Goal: Find specific page/section: Find specific page/section

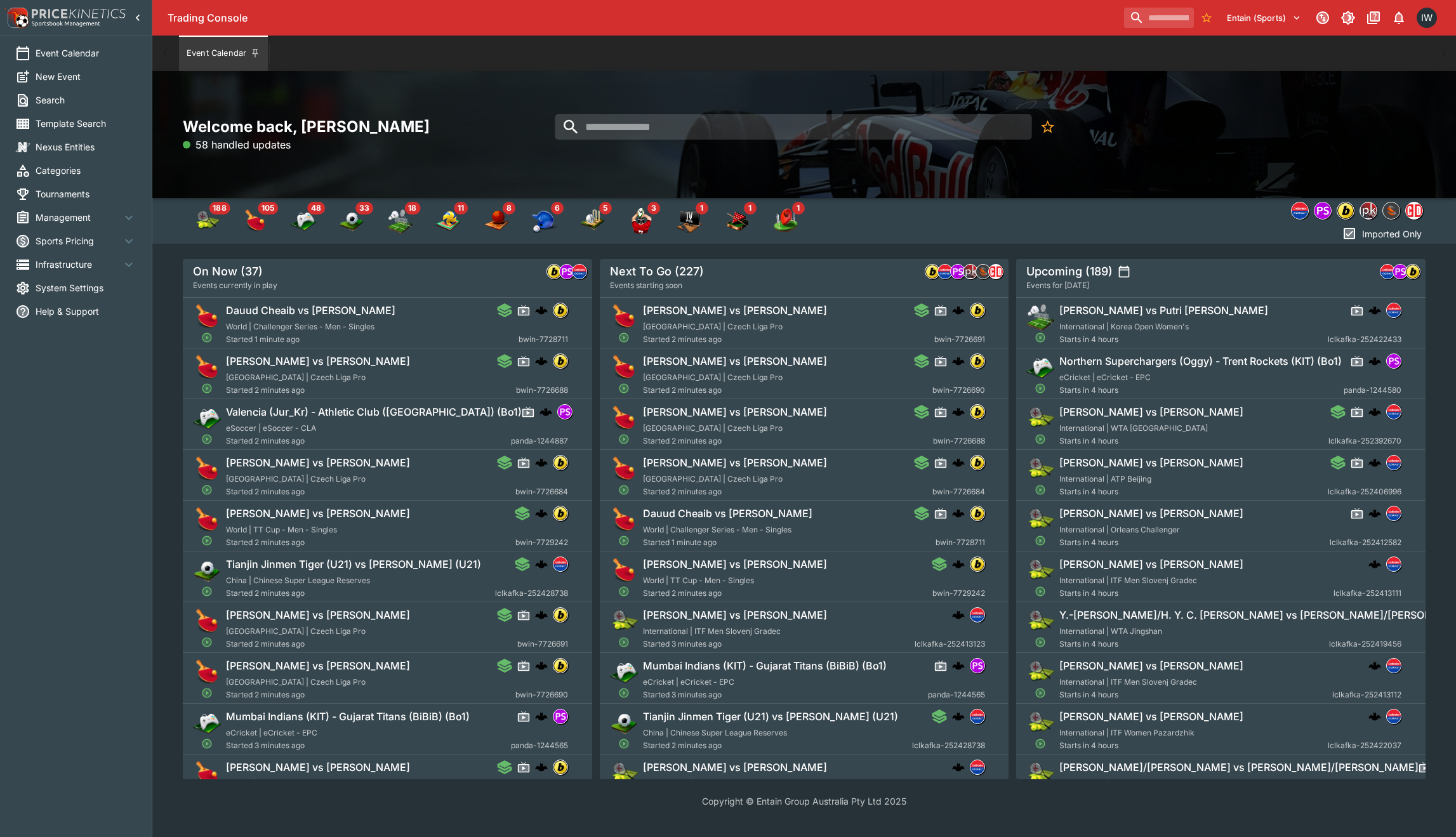
click at [68, 218] on span "Management" at bounding box center [78, 217] width 86 height 13
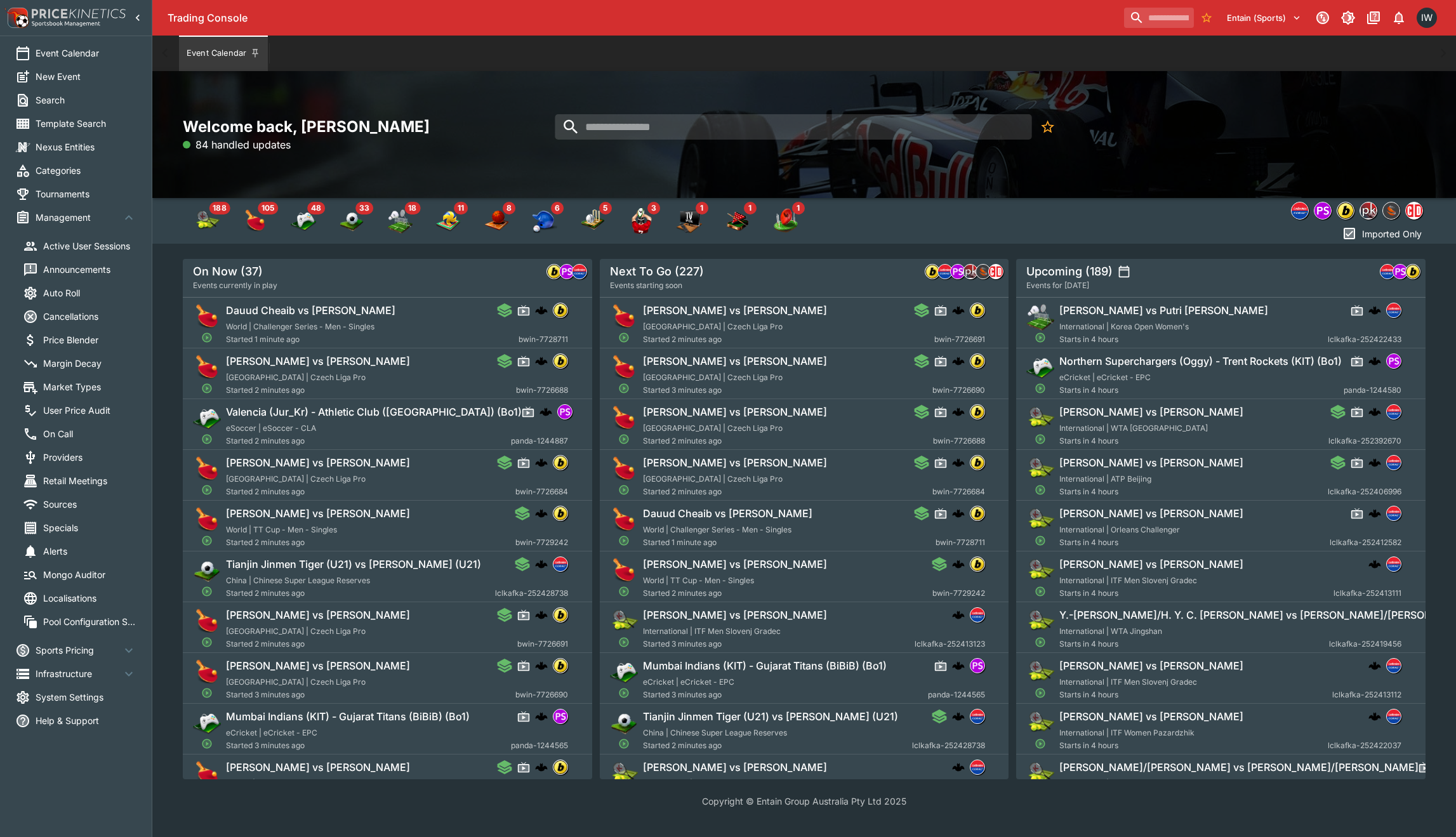
click at [89, 389] on span "Market Types" at bounding box center [89, 386] width 94 height 13
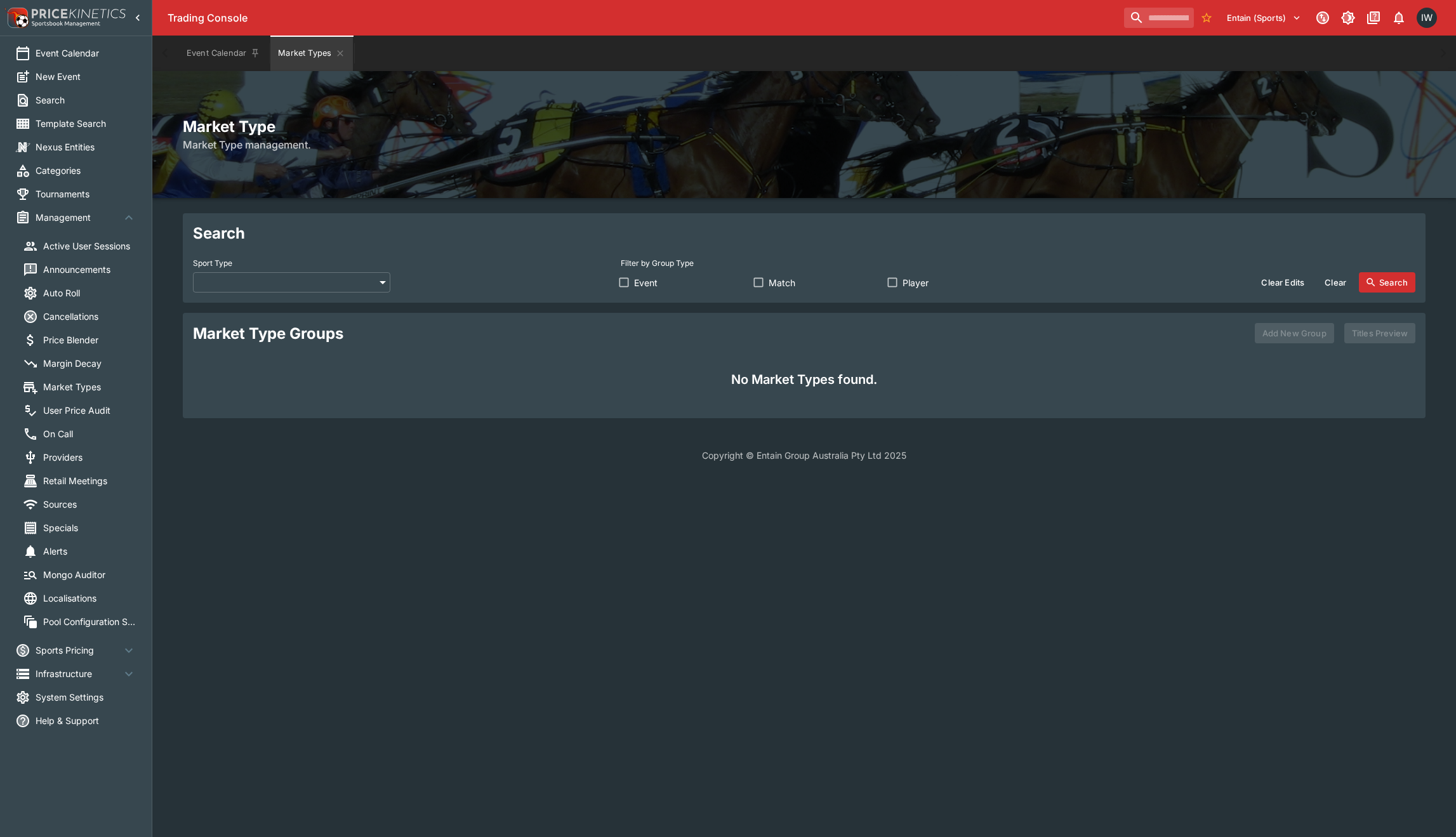
click at [296, 280] on body "Trading Console Entain (Sports) 1 IW Event Calendar New Event Search Template S…" at bounding box center [728, 239] width 1456 height 477
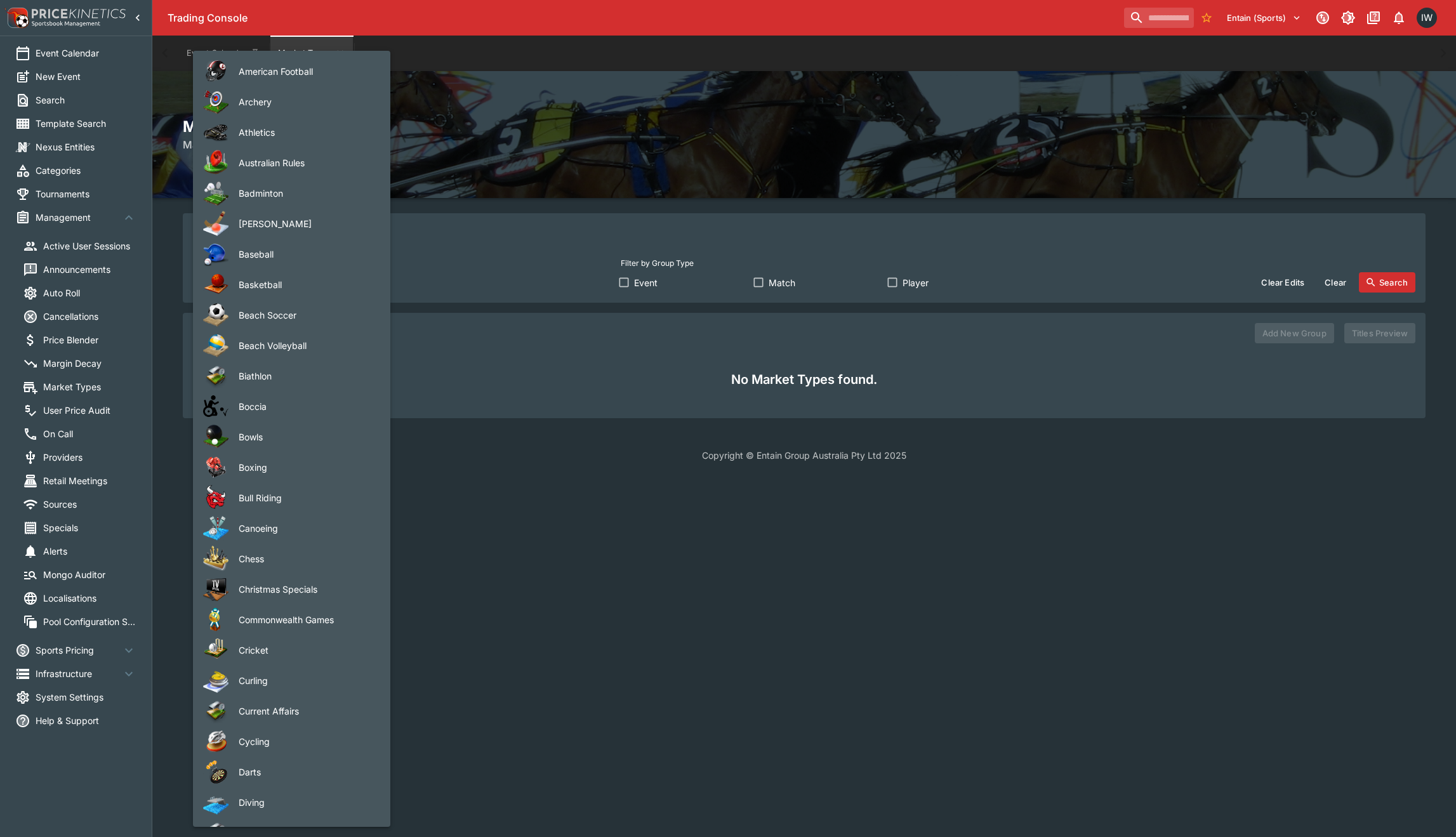
scroll to position [607, 0]
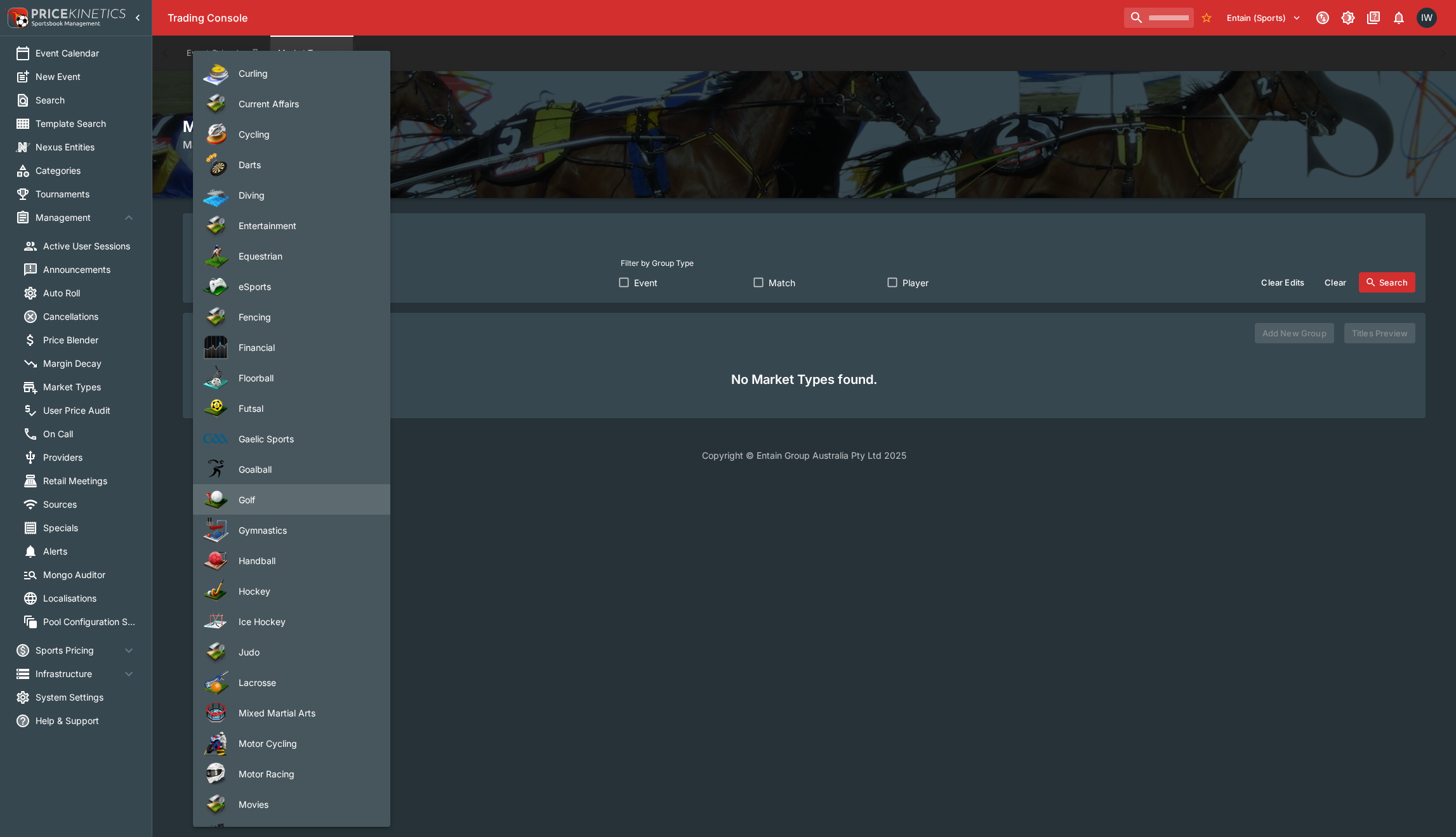
drag, startPoint x: 252, startPoint y: 504, endPoint x: 345, endPoint y: 460, distance: 102.9
click at [252, 504] on span "Golf" at bounding box center [304, 499] width 131 height 13
type input "****"
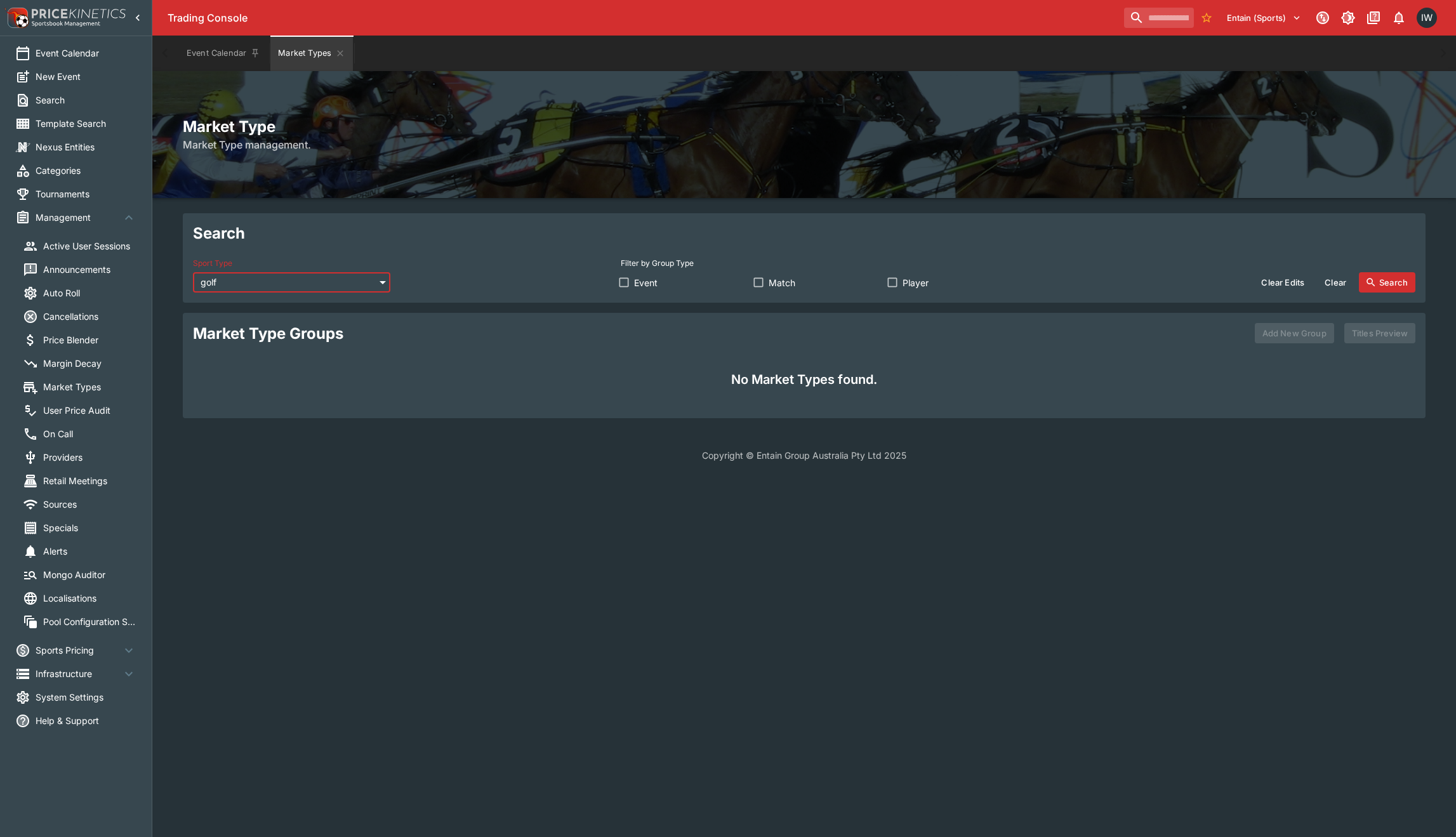
click at [779, 278] on span "Match" at bounding box center [782, 282] width 26 height 13
click at [1380, 286] on button "Search" at bounding box center [1387, 282] width 56 height 20
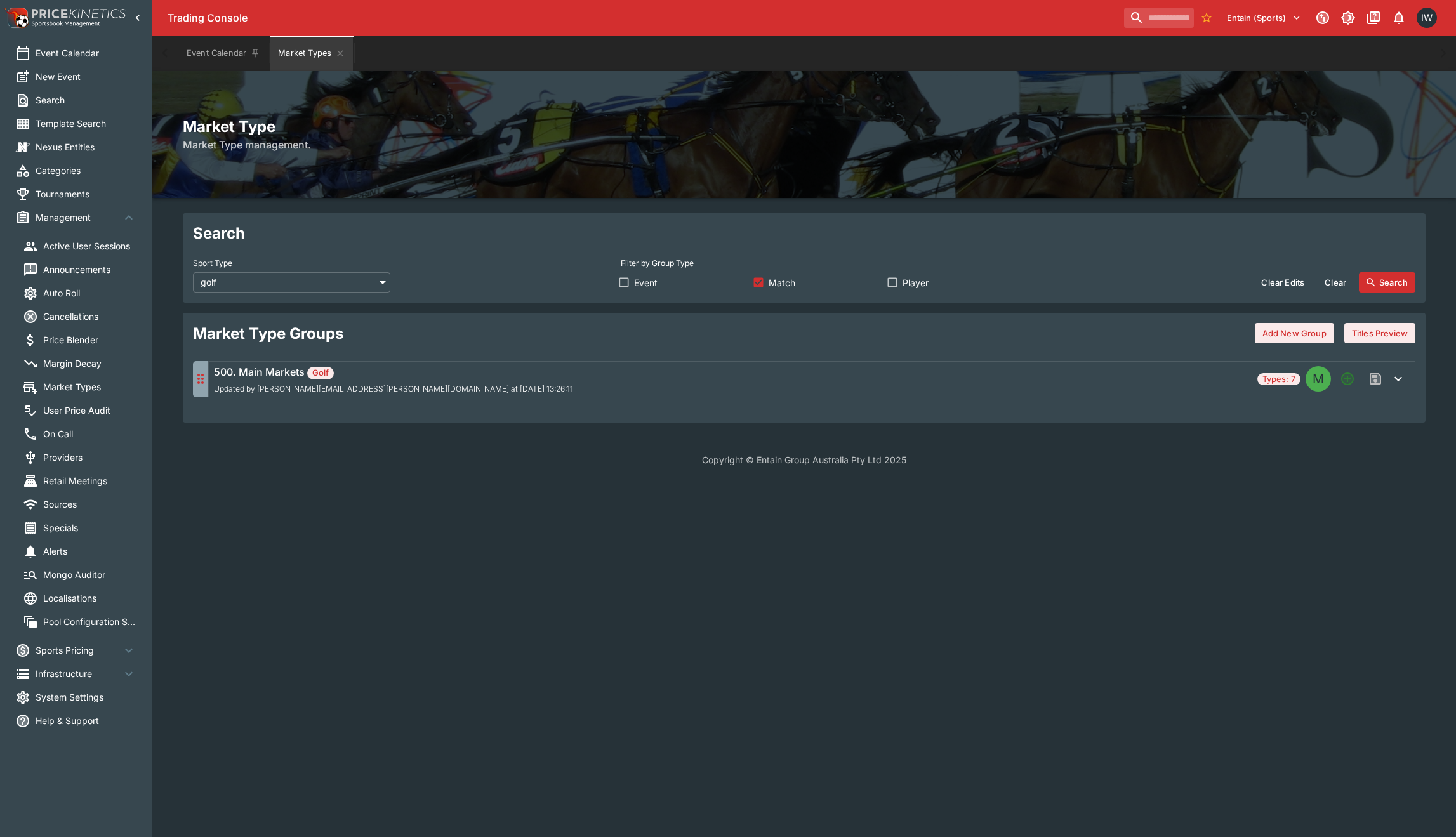
click at [1401, 382] on icon "button" at bounding box center [1398, 379] width 15 height 15
